Goal: Navigation & Orientation: Find specific page/section

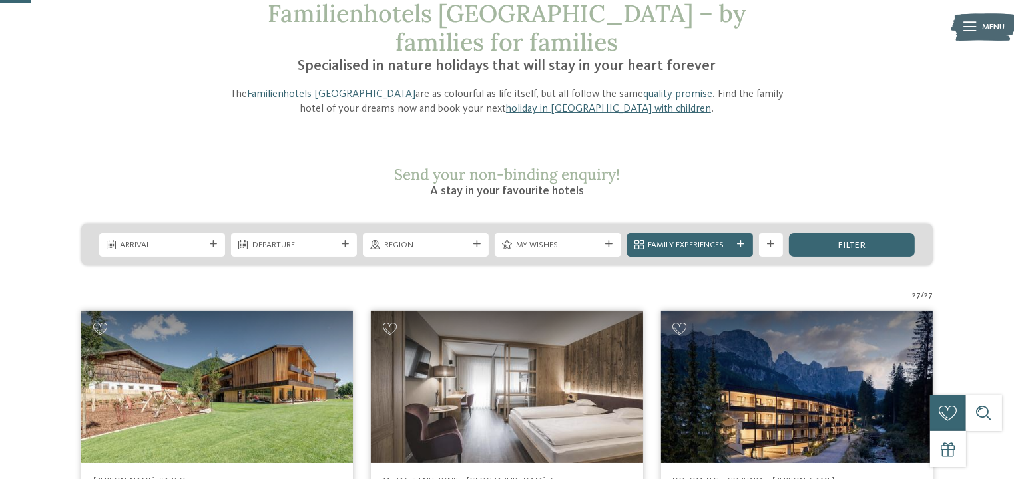
scroll to position [218, 0]
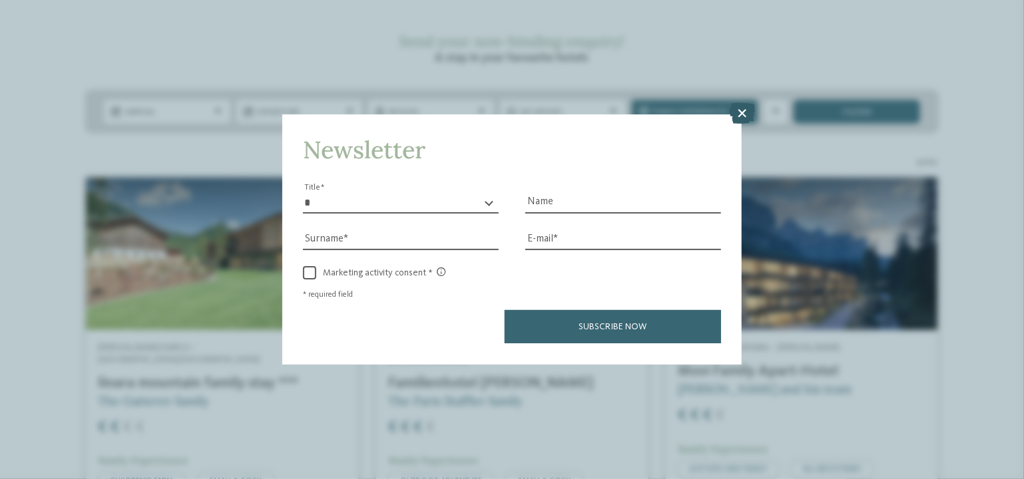
click at [747, 113] on icon at bounding box center [742, 113] width 26 height 21
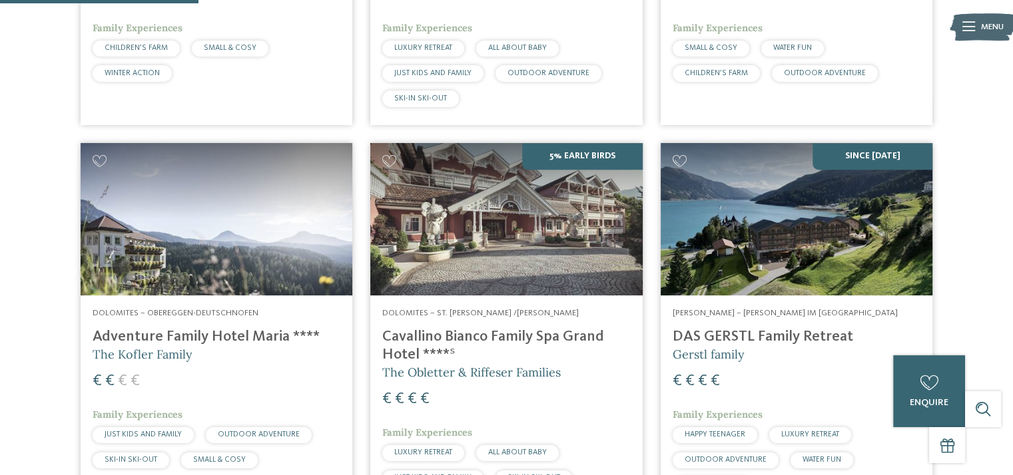
scroll to position [1017, 0]
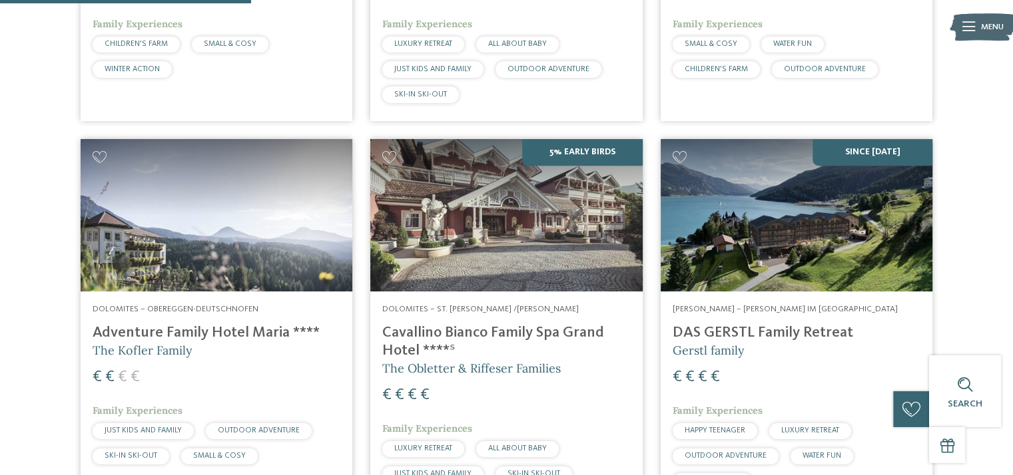
click at [180, 324] on h4 "Adventure Family Hotel Maria ****" at bounding box center [217, 333] width 248 height 18
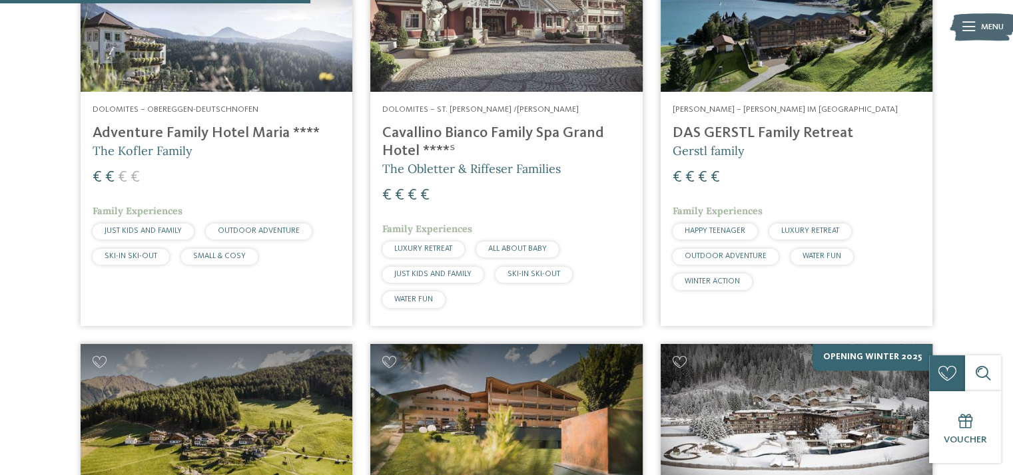
scroll to position [1483, 0]
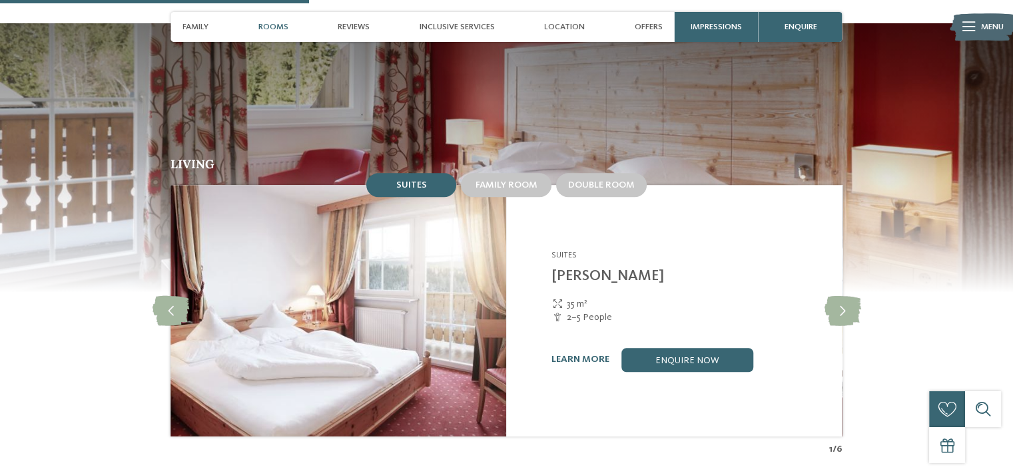
scroll to position [1132, 0]
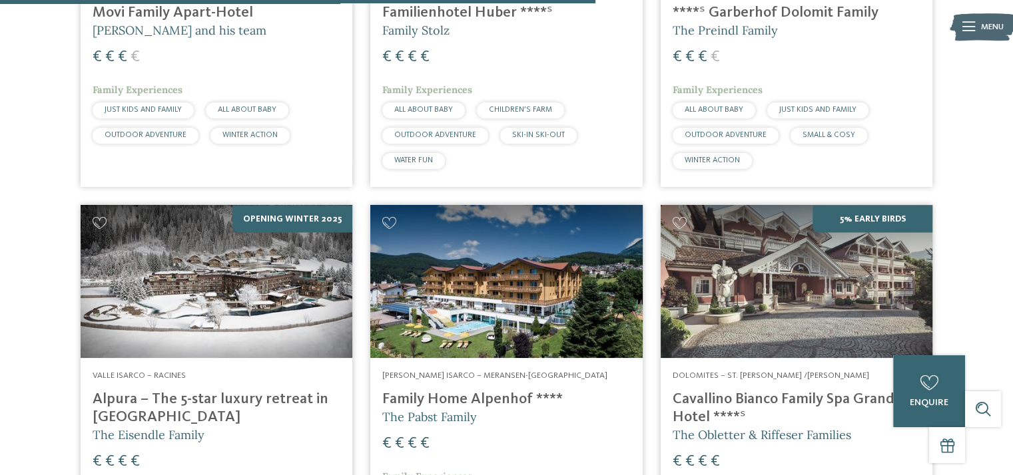
scroll to position [2397, 0]
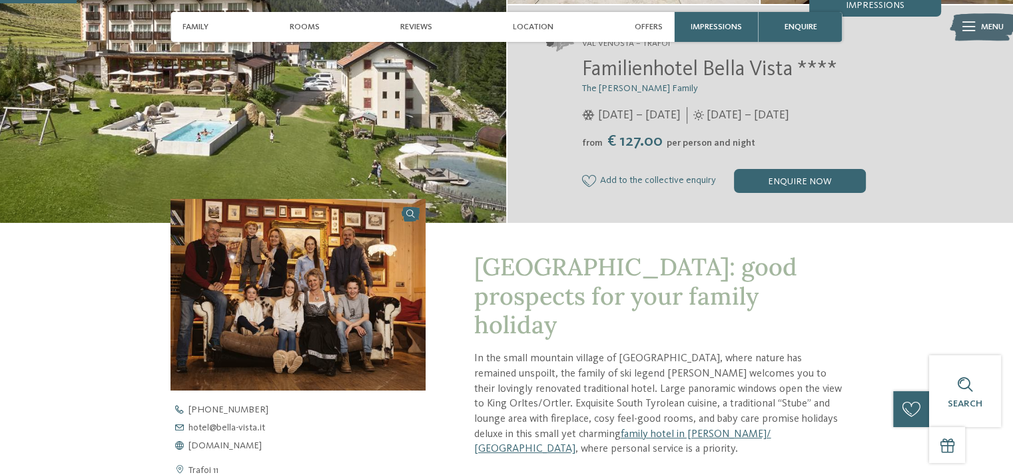
scroll to position [266, 0]
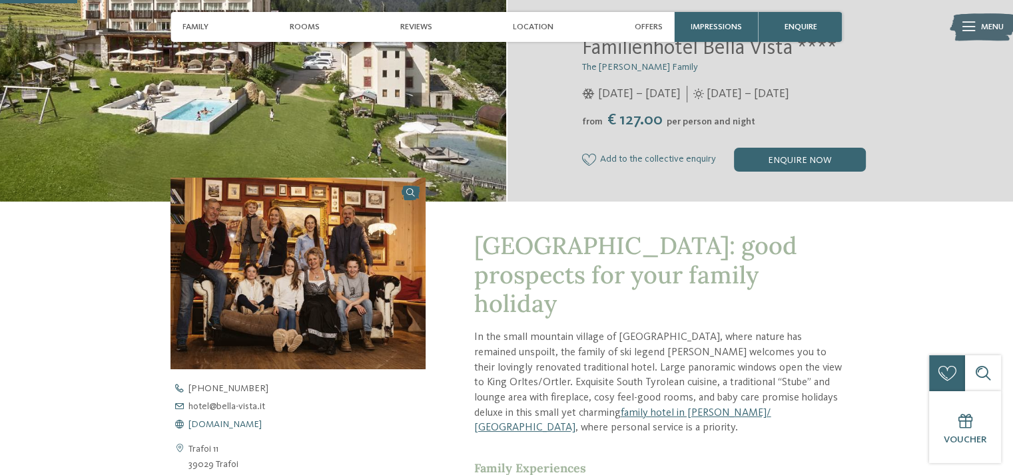
click at [222, 424] on span "www.bella-vista.it" at bounding box center [224, 424] width 73 height 9
